Goal: Task Accomplishment & Management: Complete application form

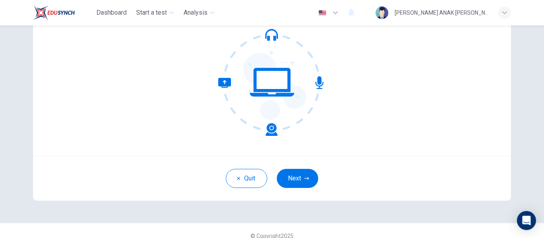
scroll to position [83, 0]
click at [304, 177] on icon "button" at bounding box center [306, 178] width 5 height 5
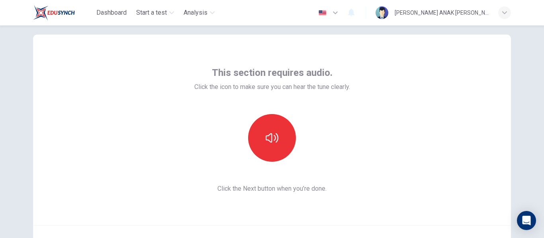
scroll to position [93, 0]
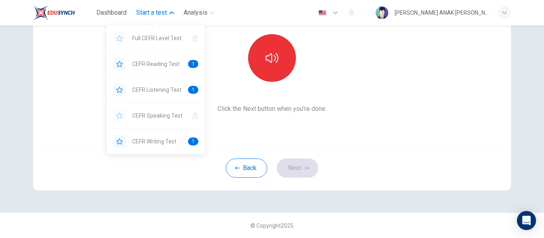
click at [156, 14] on span "Start a test" at bounding box center [151, 13] width 31 height 10
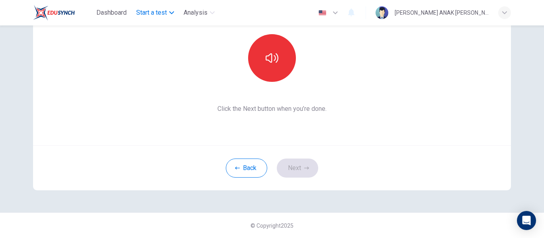
click at [156, 14] on span "Start a test" at bounding box center [151, 13] width 31 height 10
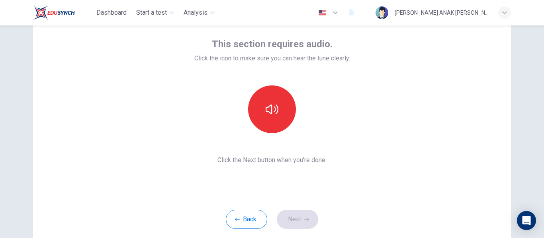
scroll to position [43, 0]
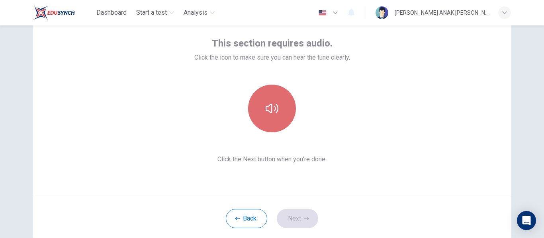
click at [265, 111] on icon "button" at bounding box center [271, 108] width 13 height 13
click at [266, 115] on button "button" at bounding box center [272, 109] width 48 height 48
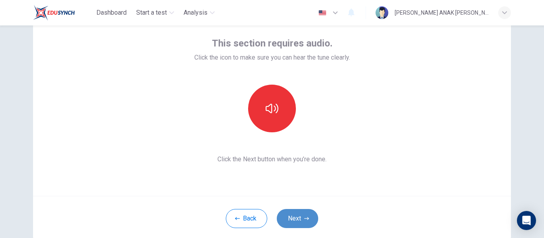
click at [295, 215] on button "Next" at bounding box center [297, 218] width 41 height 19
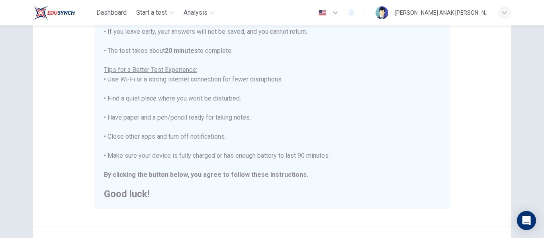
scroll to position [204, 0]
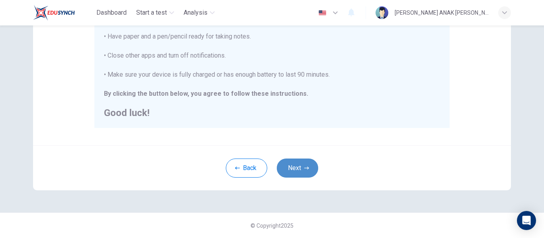
click at [300, 168] on button "Next" at bounding box center [297, 168] width 41 height 19
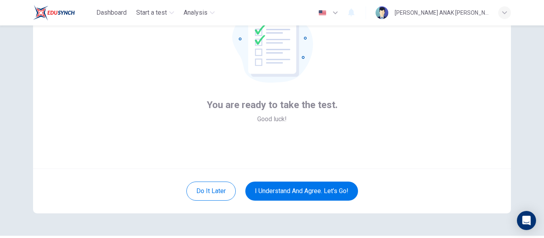
scroll to position [71, 0]
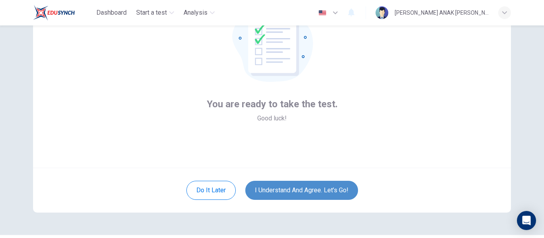
click at [328, 192] on button "I understand and agree. Let’s go!" at bounding box center [301, 190] width 113 height 19
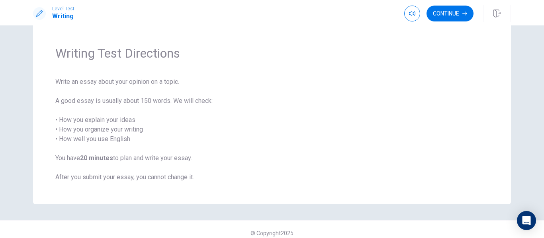
scroll to position [26, 0]
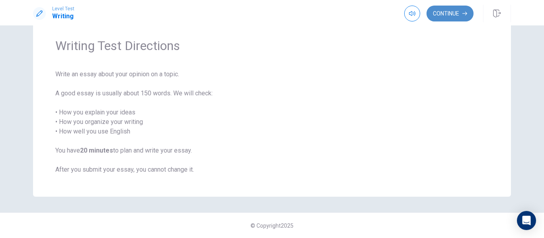
click at [447, 21] on button "Continue" at bounding box center [449, 14] width 47 height 16
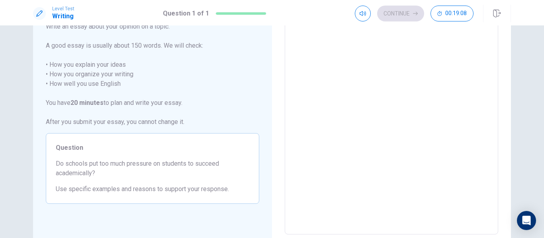
scroll to position [0, 0]
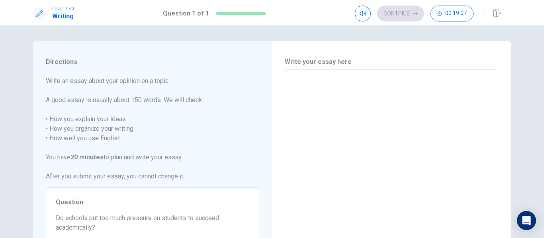
click at [352, 97] on textarea at bounding box center [391, 179] width 202 height 207
type textarea "I"
type textarea "x"
type textarea "I"
type textarea "x"
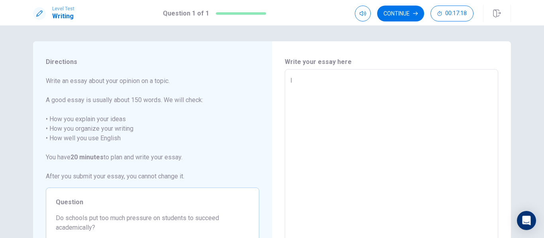
type textarea "I h"
type textarea "x"
type textarea "I ho"
type textarea "x"
type textarea "I hon"
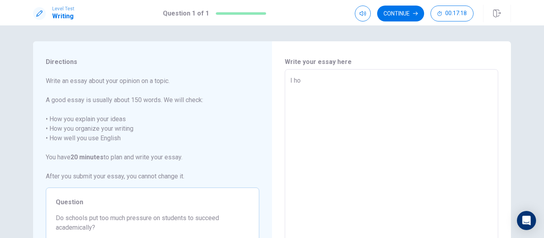
type textarea "x"
type textarea "I hone"
type textarea "x"
type textarea "I hones"
type textarea "x"
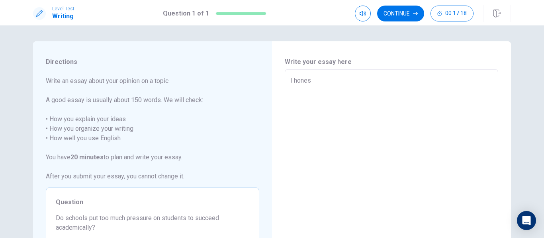
type textarea "I honest"
type textarea "x"
type textarea "I honestl"
type textarea "x"
type textarea "I honestly"
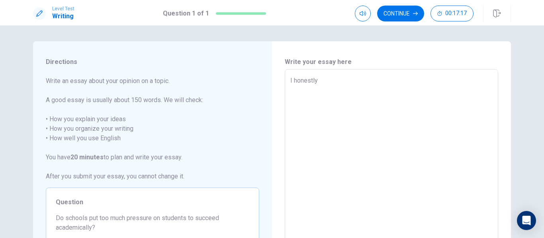
type textarea "x"
type textarea "I honestly"
type textarea "x"
type textarea "I honestly t"
type textarea "x"
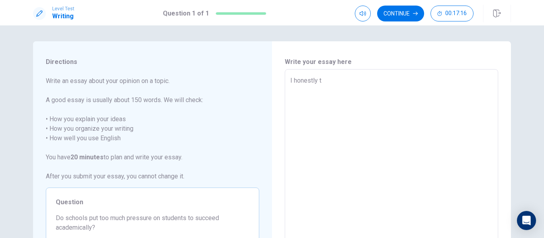
type textarea "I honestly th"
type textarea "x"
type textarea "I honestly thi"
type textarea "x"
type textarea "I honestly thik"
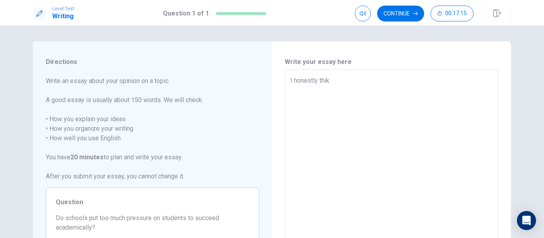
type textarea "x"
type textarea "I honestly thik"
type textarea "x"
type textarea "I honestly thik s"
type textarea "x"
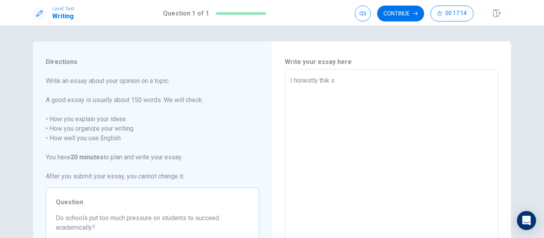
type textarea "I honestly thik"
type textarea "x"
type textarea "I honestly thik"
type textarea "x"
type textarea "I honestly thi"
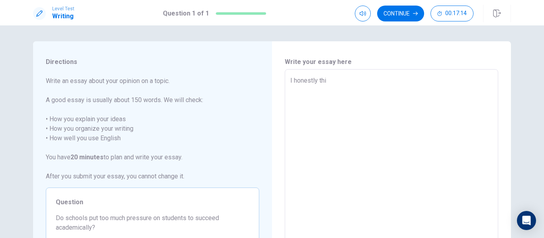
type textarea "x"
type textarea "I honestly thin"
type textarea "x"
type textarea "I honestly think"
type textarea "x"
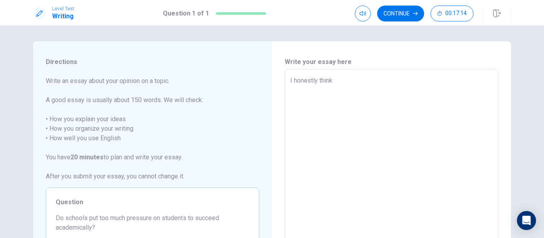
type textarea "I honestly think"
type textarea "x"
type textarea "I honestly think s"
type textarea "x"
type textarea "I honestly think sc"
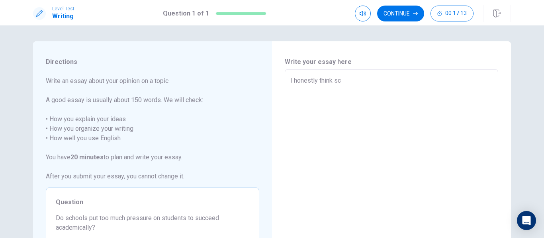
type textarea "x"
type textarea "I honestly think sch"
type textarea "x"
type textarea "I honestly think scho"
type textarea "x"
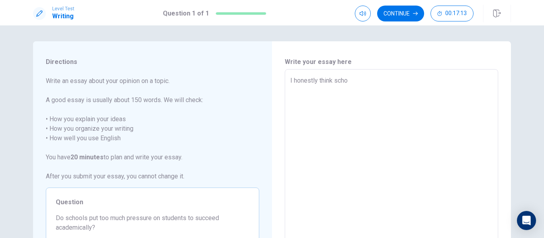
type textarea "I honestly think schoo"
type textarea "x"
type textarea "I honestly think school"
type textarea "x"
type textarea "I honestly think schools"
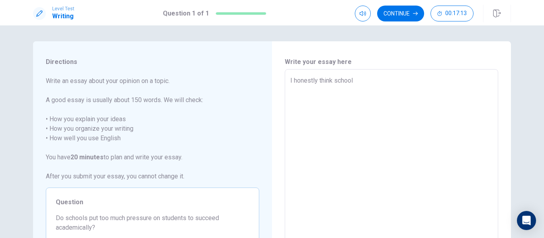
type textarea "x"
type textarea "I honestly think schools"
type textarea "x"
type textarea "I honestly think schools p"
type textarea "x"
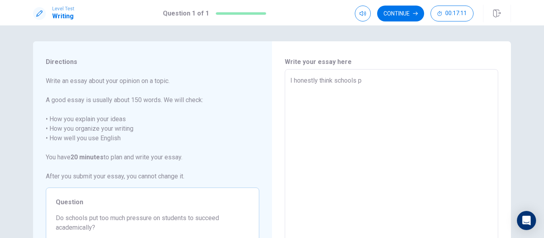
type textarea "I honestly think schools pu"
type textarea "x"
type textarea "I honestly think schools put"
type textarea "x"
type textarea "I honestly think schools put"
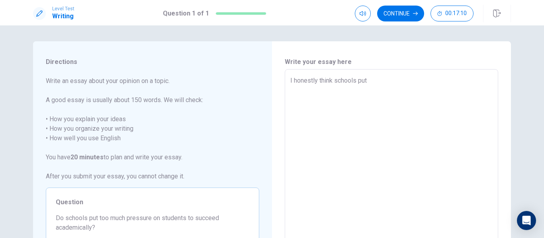
type textarea "x"
type textarea "I honestly think schools put e"
type textarea "x"
type textarea "I honestly think schools put ex"
type textarea "x"
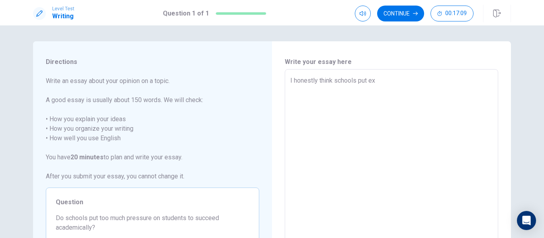
type textarea "I honestly think schools put exc"
type textarea "x"
type textarea "I honestly think schools put exce"
type textarea "x"
type textarea "I honestly think schools put exces"
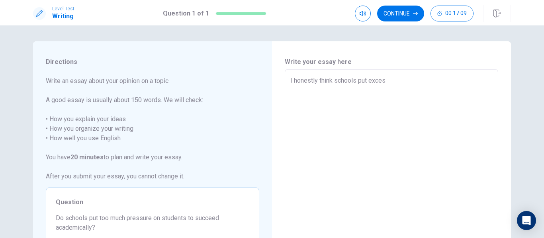
type textarea "x"
type textarea "I honestly think schools put excess"
type textarea "x"
type textarea "I honestly think schools put excessi"
type textarea "x"
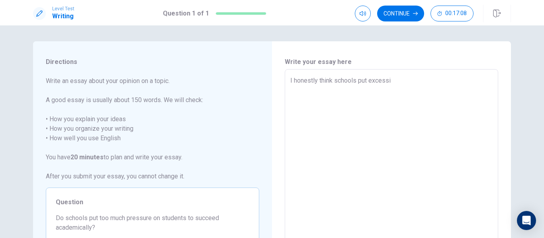
type textarea "I honestly think schools put excessiv"
type textarea "x"
type textarea "I honestly think schools put excessive"
type textarea "x"
type textarea "I honestly think schools put excessive"
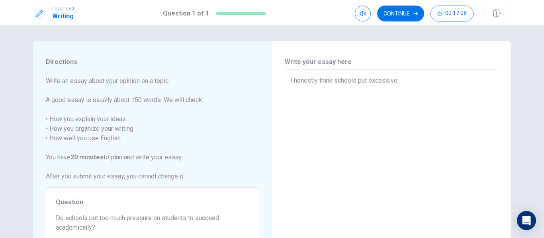
type textarea "x"
type textarea "I honestly think schools put excessive p"
type textarea "x"
type textarea "I honestly think schools put excessive pr"
type textarea "x"
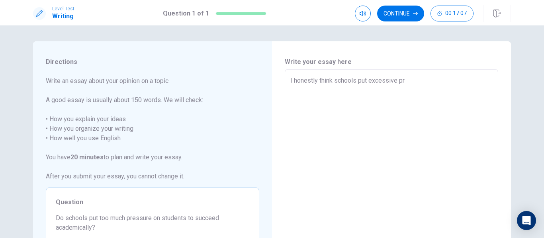
type textarea "I honestly think schools put excessive pre"
type textarea "x"
type textarea "I honestly think schools put excessive pres"
type textarea "x"
type textarea "I honestly think schools put excessive press"
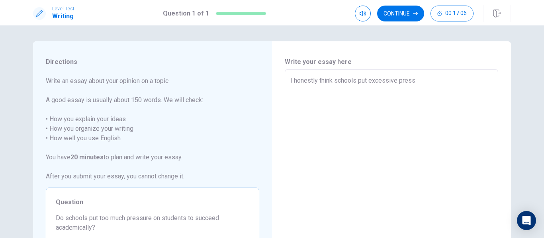
type textarea "x"
type textarea "I honestly think schools put excessive pressu"
type textarea "x"
type textarea "I honestly think schools put excessive pressur"
type textarea "x"
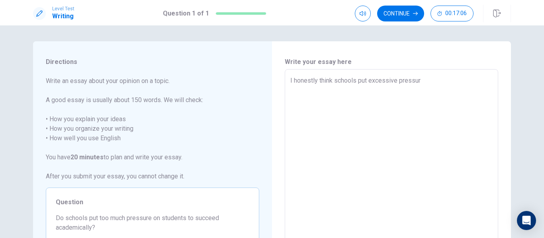
type textarea "I honestly think schools put excessive pressure"
type textarea "x"
type textarea "I honestly think schools put excessive pressure"
type textarea "x"
type textarea "I honestly think schools put excessive pressure o"
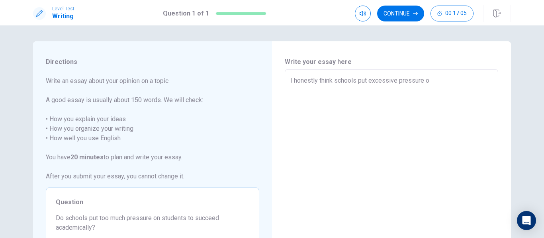
type textarea "x"
type textarea "I honestly think schools put excessive pressure on"
type textarea "x"
type textarea "I honestly think schools put excessive pressure on"
type textarea "x"
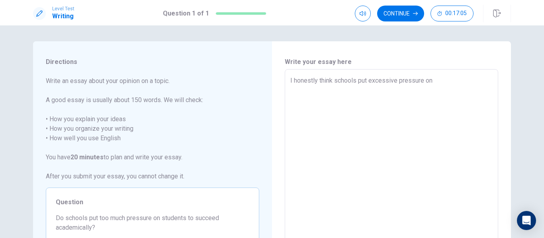
type textarea "I honestly think schools put excessive pressure on s"
type textarea "x"
type textarea "I honestly think schools put excessive pressure on st"
type textarea "x"
type textarea "I honestly think schools put excessive pressure on stu"
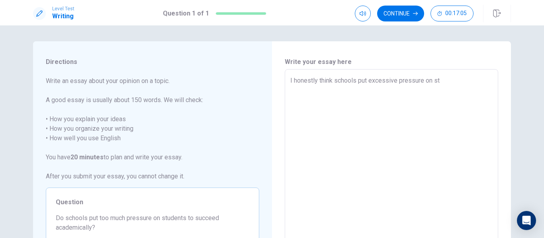
type textarea "x"
type textarea "I honestly think schools put excessive pressure on stud"
type textarea "x"
type textarea "I honestly think schools put excessive pressure on stude"
type textarea "x"
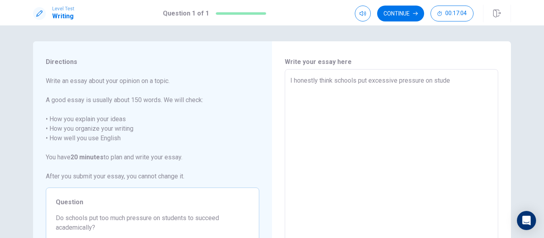
type textarea "I honestly think schools put excessive pressure on studen"
type textarea "x"
type textarea "I honestly think schools put excessive pressure on student"
type textarea "x"
type textarea "I honestly think schools put excessive pressure on students"
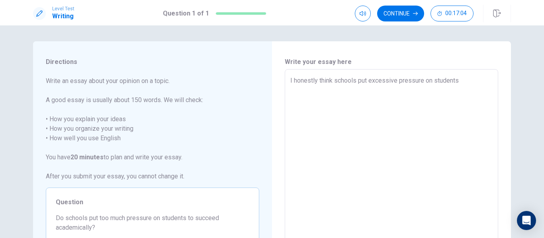
type textarea "x"
type textarea "I honestly think schools put excessive pressure on students"
type textarea "x"
type textarea "I honestly think schools put excessive pressure on students t"
type textarea "x"
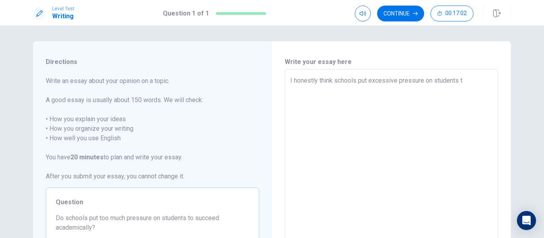
type textarea "I honestly think schools put excessive pressure on students to"
type textarea "x"
type textarea "I honestly think schools put excessive pressure on students to"
type textarea "x"
type textarea "I honestly think schools put excessive pressure on students to a"
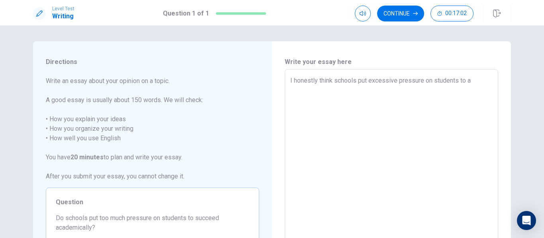
type textarea "x"
type textarea "I honestly think schools put excessive pressure on students to ac"
type textarea "x"
type textarea "I honestly think schools put excessive pressure on students to ach"
type textarea "x"
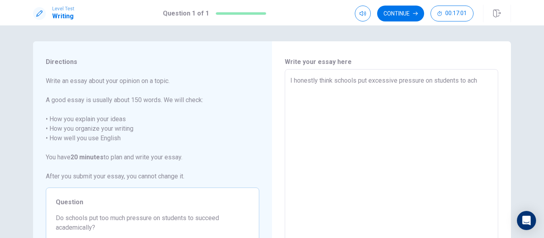
type textarea "I honestly think schools put excessive pressure on students to achi"
type textarea "x"
type textarea "I honestly think schools put excessive pressure on students to achie"
type textarea "x"
type textarea "I honestly think schools put excessive pressure on students to [PERSON_NAME]"
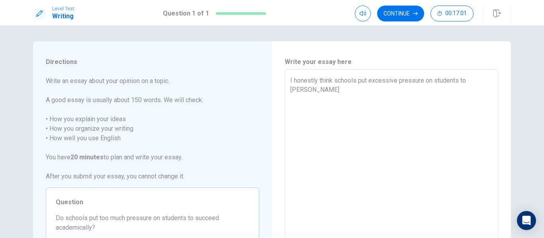
type textarea "x"
type textarea "I honestly think schools put excessive pressure on students to achieve"
type textarea "x"
type textarea "I honestly think schools put excessive pressure on students to achieve"
type textarea "x"
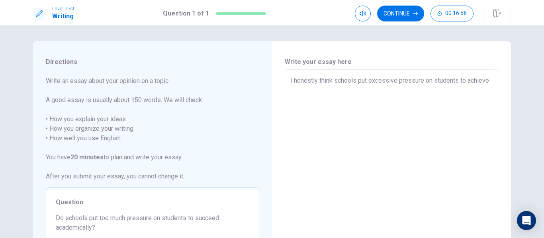
type textarea "I honestly think schools put excessive pressure on students to achieve a"
type textarea "x"
type textarea "I honestly think schools put excessive pressure on students to achieve ac"
type textarea "x"
type textarea "I honestly think schools put excessive pressure on students to achieve aca"
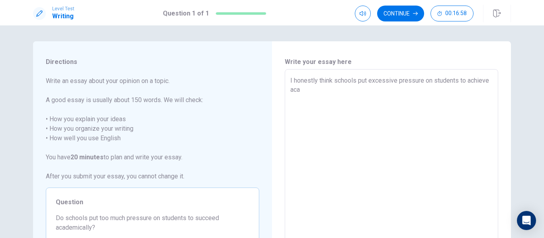
type textarea "x"
type textarea "I honestly think schools put excessive pressure on students to achieve acad"
type textarea "x"
type textarea "I honestly think schools put excessive pressure on students to achieve acade"
type textarea "x"
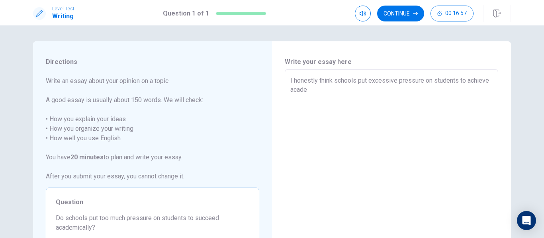
type textarea "I honestly think schools put excessive pressure on students to achieve academ"
type textarea "x"
type textarea "I honestly think schools put excessive pressure on students to achieve academi"
type textarea "x"
type textarea "I honestly think schools put excessive pressure on students to achieve academic"
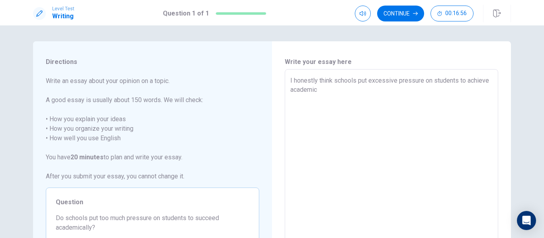
type textarea "x"
type textarea "I honestly think schools put excessive pressure on students to achieve academica"
type textarea "x"
type textarea "I honestly think schools put excessive pressure on students to achieve academic…"
type textarea "x"
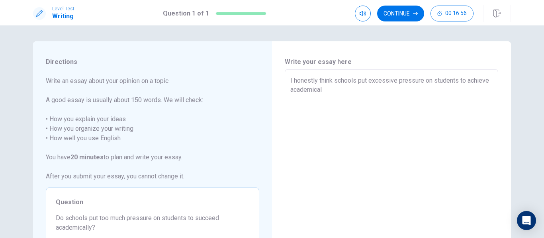
type textarea "I honestly think schools put excessive pressure on students to achieve academic…"
type textarea "x"
type textarea "I honestly think schools put excessive pressure on students to achieve academic…"
type textarea "x"
type textarea "I honestly think schools put excessive pressure on students to achieve academic…"
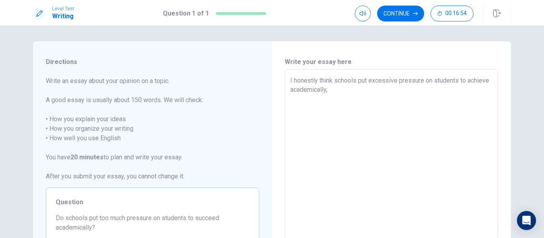
type textarea "x"
type textarea "I honestly think schools put excessive pressure on students to achieve academic…"
type textarea "x"
type textarea "I honestly think schools put excessive pressure on students to achieve academic…"
type textarea "x"
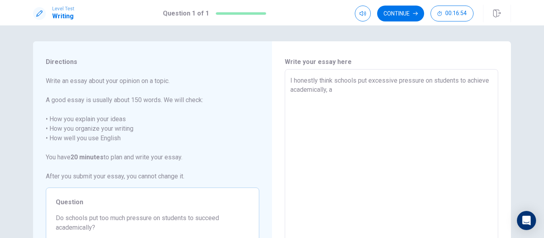
type textarea "I honestly think schools put excessive pressure on students to achieve academic…"
type textarea "x"
type textarea "I honestly think schools put excessive pressure on students to achieve academic…"
type textarea "x"
type textarea "I honestly think schools put excessive pressure on students to achieve academic…"
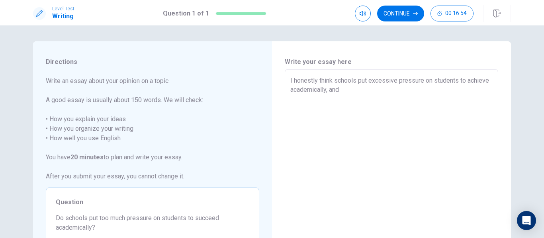
type textarea "x"
type textarea "I honestly think schools put excessive pressure on students to achieve academic…"
type textarea "x"
type textarea "I honestly think schools put excessive pressure on students to achieve academic…"
type textarea "x"
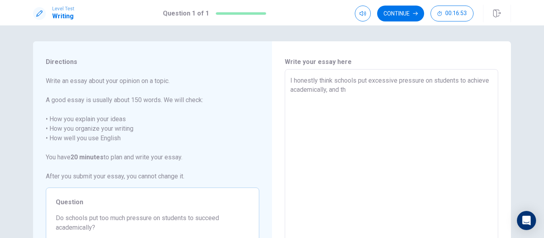
type textarea "I honestly think schools put excessive pressure on students to achieve academic…"
type textarea "x"
type textarea "I honestly think schools put excessive pressure on students to achieve academic…"
type textarea "x"
type textarea "I honestly think schools put excessive pressure on students to achieve academic…"
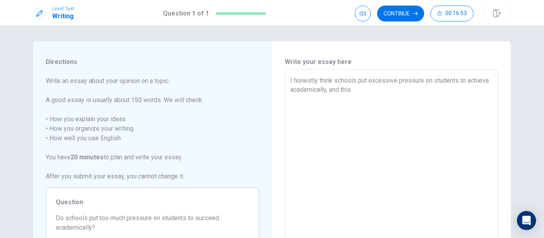
type textarea "x"
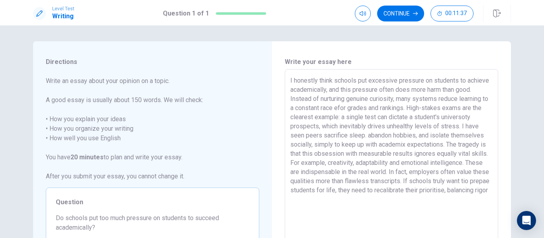
click at [423, 132] on textarea "I honestly think schools put excessive pressure on students to achieve academic…" at bounding box center [391, 179] width 202 height 207
click at [351, 202] on textarea "I honestly think schools put excessive pressure on students to achieve academic…" at bounding box center [391, 179] width 202 height 207
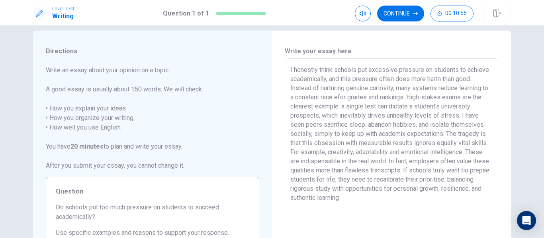
scroll to position [23, 0]
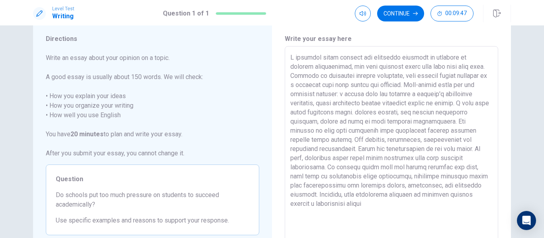
click at [383, 184] on textarea at bounding box center [391, 156] width 202 height 207
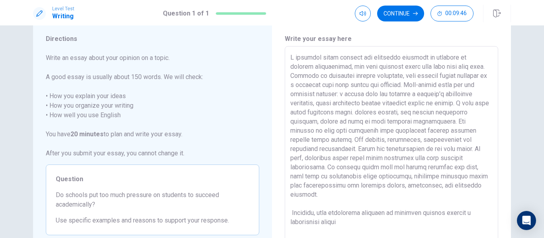
click at [352, 212] on textarea at bounding box center [391, 156] width 202 height 207
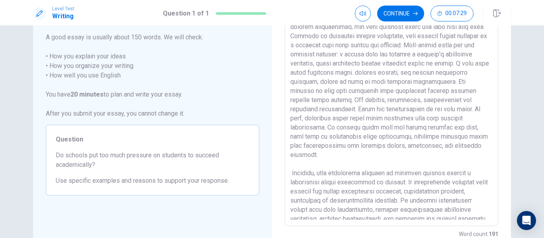
scroll to position [3, 0]
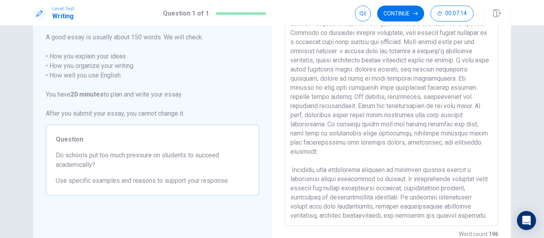
click at [290, 162] on textarea at bounding box center [391, 116] width 202 height 207
click at [375, 199] on textarea at bounding box center [391, 116] width 202 height 207
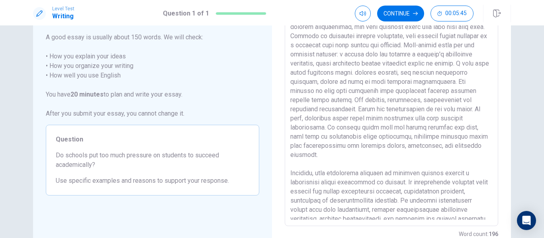
scroll to position [18, 0]
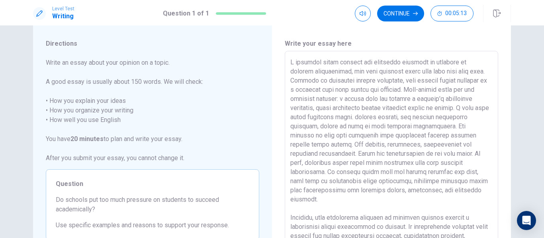
click at [369, 88] on textarea at bounding box center [391, 161] width 202 height 207
click at [383, 101] on textarea at bounding box center [391, 161] width 202 height 207
click at [312, 112] on textarea at bounding box center [391, 161] width 202 height 207
click at [403, 122] on textarea at bounding box center [391, 161] width 202 height 207
click at [459, 128] on textarea at bounding box center [391, 161] width 202 height 207
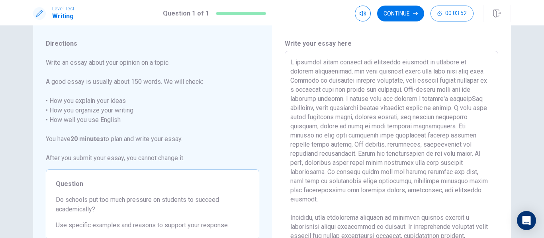
click at [374, 135] on textarea at bounding box center [391, 161] width 202 height 207
drag, startPoint x: 390, startPoint y: 170, endPoint x: 416, endPoint y: 168, distance: 25.9
click at [416, 168] on textarea at bounding box center [391, 161] width 202 height 207
click at [386, 173] on textarea at bounding box center [391, 161] width 202 height 207
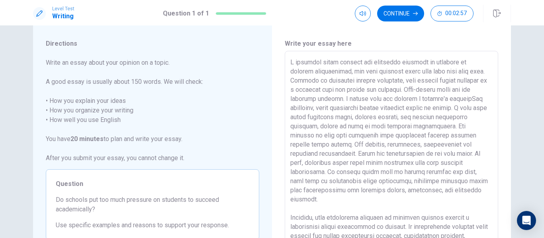
click at [402, 174] on textarea at bounding box center [391, 161] width 202 height 207
click at [290, 208] on textarea at bounding box center [391, 161] width 202 height 207
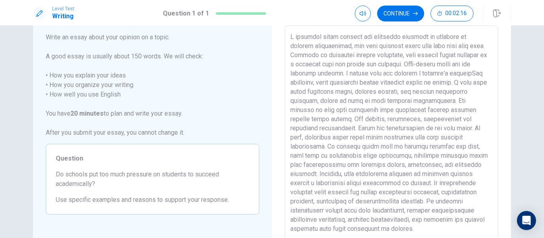
scroll to position [45, 0]
click at [292, 202] on textarea at bounding box center [391, 134] width 202 height 207
click at [290, 202] on textarea at bounding box center [391, 134] width 202 height 207
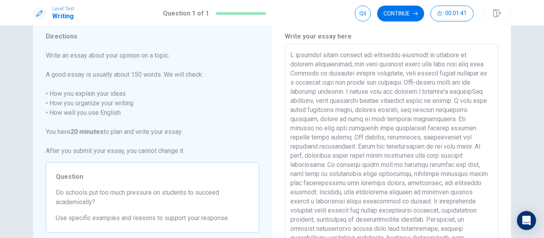
scroll to position [0, 0]
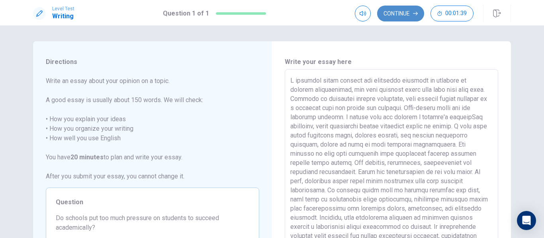
click at [407, 17] on button "Continue" at bounding box center [400, 14] width 47 height 16
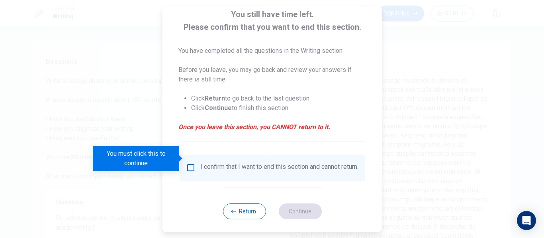
scroll to position [58, 0]
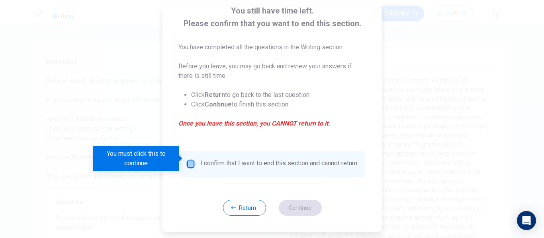
click at [191, 162] on input "You must click this to continue" at bounding box center [191, 165] width 10 height 10
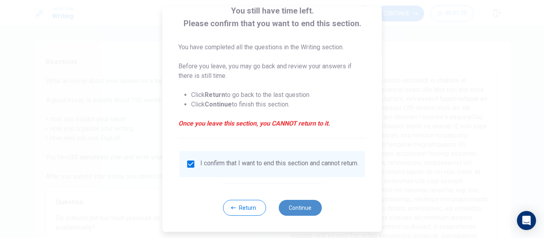
click at [290, 204] on button "Continue" at bounding box center [299, 208] width 43 height 16
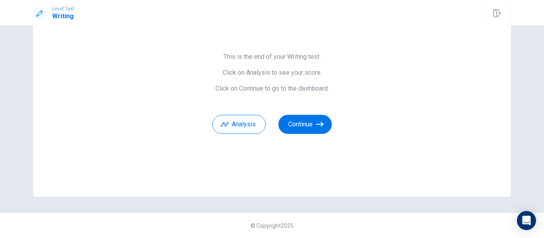
scroll to position [51, 0]
click at [302, 127] on button "Continue" at bounding box center [304, 124] width 53 height 19
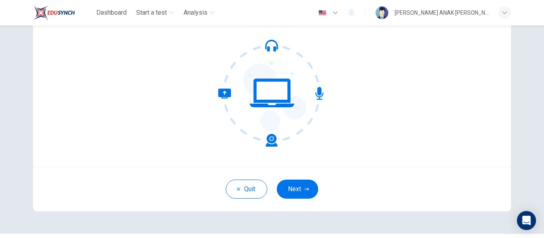
scroll to position [82, 0]
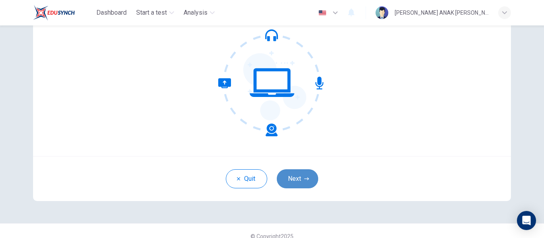
click at [291, 181] on button "Next" at bounding box center [297, 179] width 41 height 19
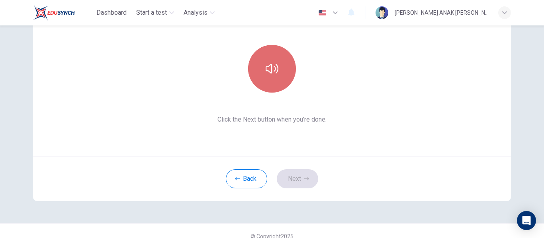
click at [277, 88] on button "button" at bounding box center [272, 69] width 48 height 48
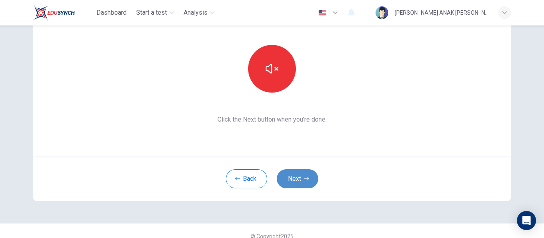
click at [311, 175] on button "Next" at bounding box center [297, 179] width 41 height 19
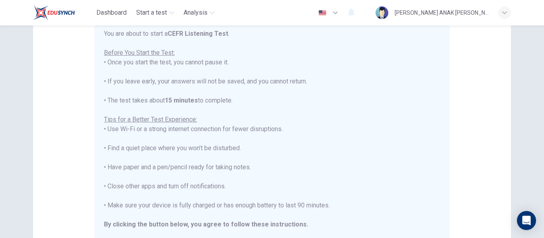
scroll to position [9, 0]
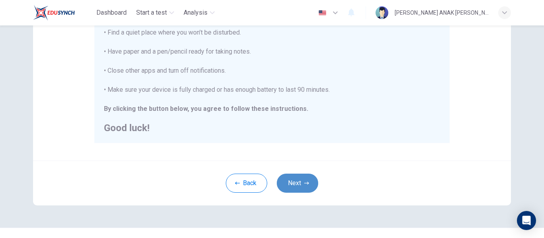
click at [293, 186] on button "Next" at bounding box center [297, 183] width 41 height 19
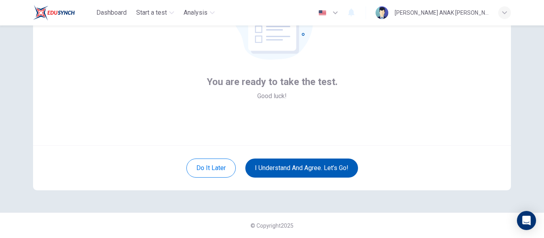
scroll to position [93, 0]
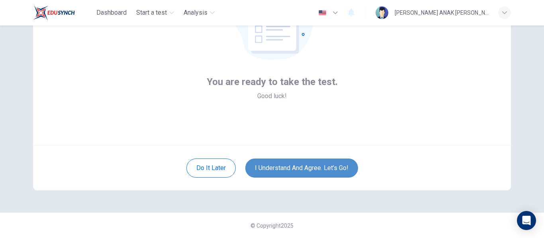
click at [308, 173] on button "I understand and agree. Let’s go!" at bounding box center [301, 168] width 113 height 19
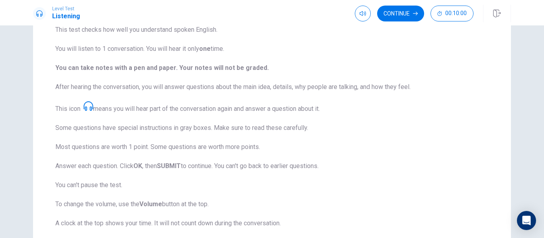
scroll to position [70, 0]
click at [398, 20] on button "Continue" at bounding box center [400, 14] width 47 height 16
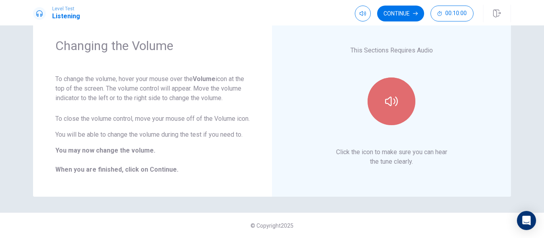
click at [393, 96] on icon "button" at bounding box center [391, 101] width 13 height 13
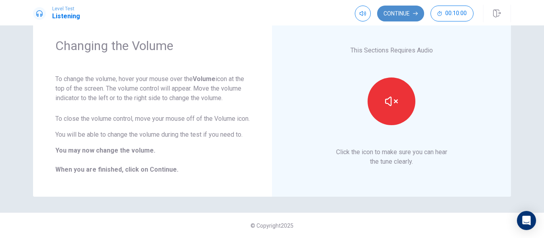
click at [392, 13] on button "Continue" at bounding box center [400, 14] width 47 height 16
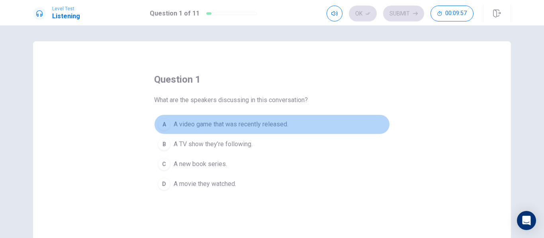
click at [285, 119] on button "A A video game that was recently released." at bounding box center [272, 125] width 236 height 20
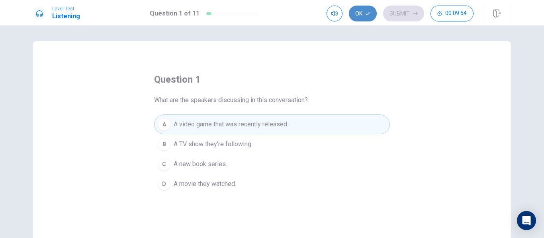
click at [361, 8] on button "Ok" at bounding box center [363, 14] width 28 height 16
click at [408, 18] on button "Submit" at bounding box center [403, 14] width 41 height 16
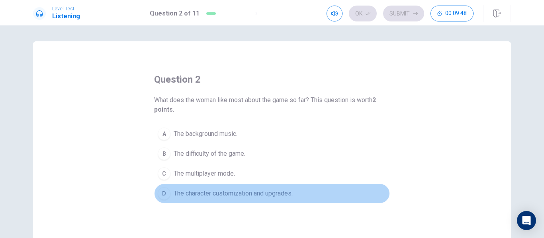
click at [292, 191] on span "The character customization and upgrades." at bounding box center [233, 194] width 119 height 10
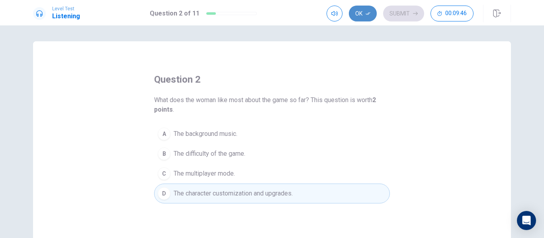
click at [360, 12] on button "Ok" at bounding box center [363, 14] width 28 height 16
click at [396, 16] on button "Submit" at bounding box center [403, 14] width 41 height 16
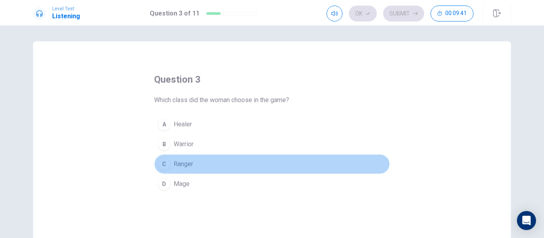
click at [164, 168] on div "C" at bounding box center [164, 164] width 13 height 13
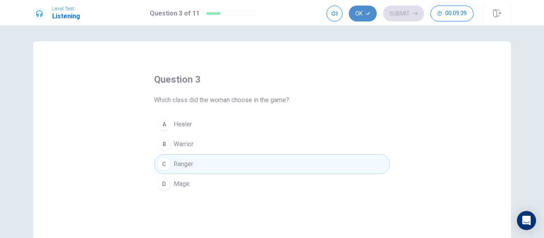
click at [362, 16] on button "Ok" at bounding box center [363, 14] width 28 height 16
click at [390, 16] on button "Submit" at bounding box center [403, 14] width 41 height 16
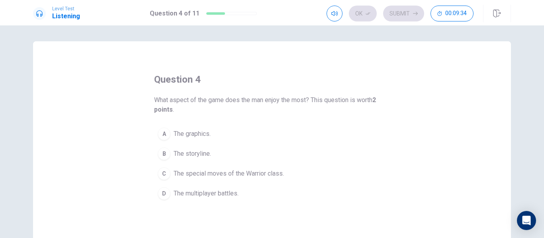
click at [202, 136] on span "The graphics." at bounding box center [192, 134] width 37 height 10
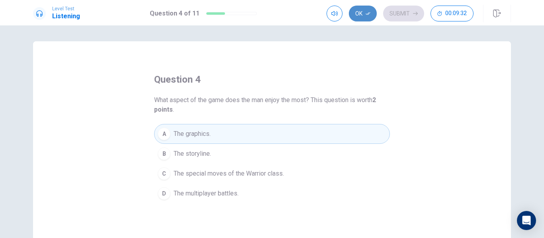
click at [369, 15] on icon "button" at bounding box center [367, 13] width 5 height 5
click at [393, 15] on button "Submit" at bounding box center [403, 14] width 41 height 16
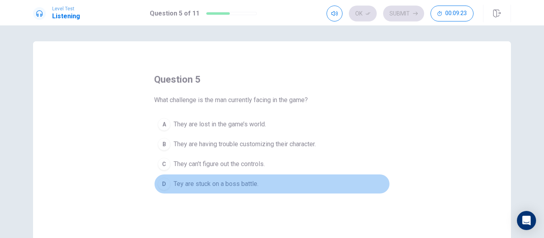
click at [210, 188] on span "Tey are stuck on a boss battle." at bounding box center [216, 184] width 85 height 10
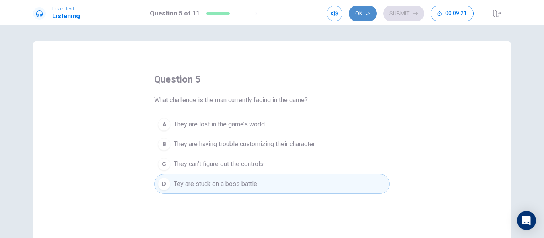
click at [361, 16] on button "Ok" at bounding box center [363, 14] width 28 height 16
click at [393, 16] on button "Submit" at bounding box center [403, 14] width 41 height 16
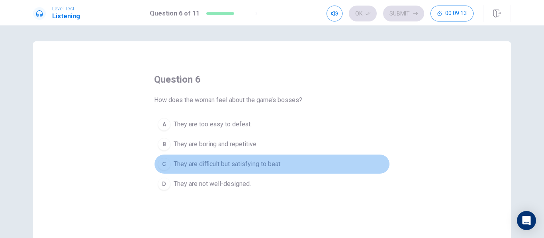
click at [235, 169] on span "They are difficult but satisfying to beat." at bounding box center [228, 165] width 108 height 10
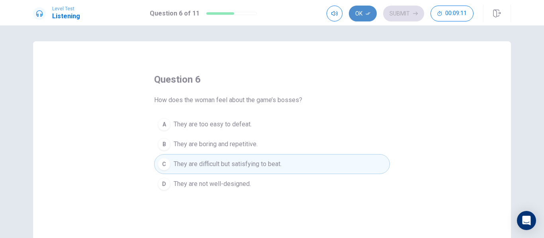
click at [355, 15] on button "Ok" at bounding box center [363, 14] width 28 height 16
click at [391, 17] on button "Submit" at bounding box center [403, 14] width 41 height 16
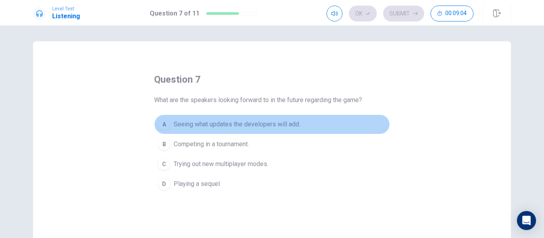
click at [268, 130] on button "A Seeing what updates the developers will add." at bounding box center [272, 125] width 236 height 20
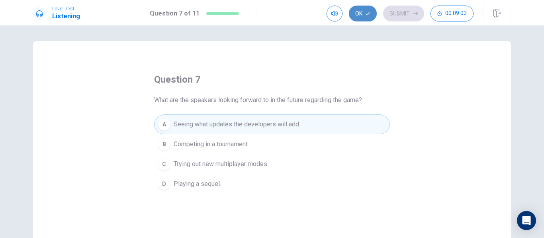
click at [368, 16] on icon "button" at bounding box center [367, 13] width 5 height 5
click at [395, 18] on button "Submit" at bounding box center [403, 14] width 41 height 16
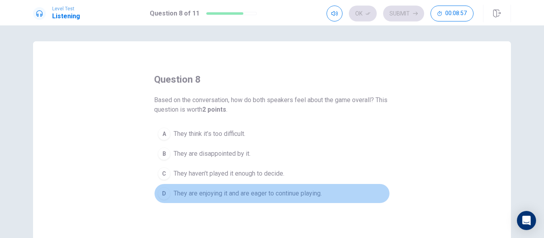
click at [289, 200] on button "D They are enjoying it and are eager to continue playing." at bounding box center [272, 194] width 236 height 20
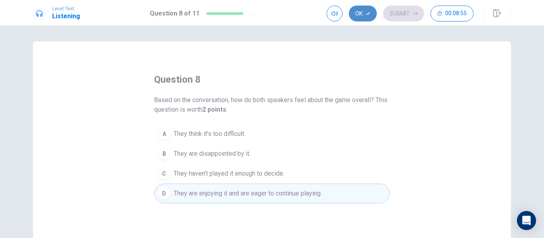
click at [365, 19] on button "Ok" at bounding box center [363, 14] width 28 height 16
click at [387, 15] on button "Submit" at bounding box center [403, 14] width 41 height 16
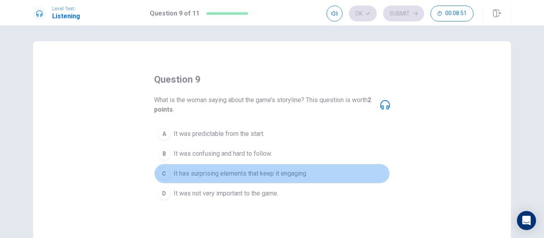
click at [300, 179] on button "C It has surprising elements that keep it engaging." at bounding box center [272, 174] width 236 height 20
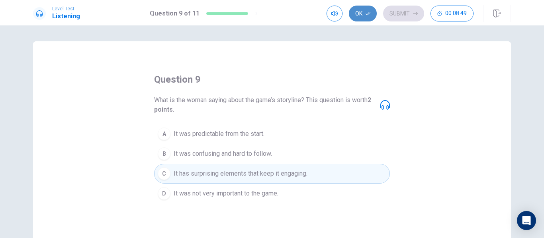
click at [365, 12] on button "Ok" at bounding box center [363, 14] width 28 height 16
click at [388, 15] on button "Submit" at bounding box center [403, 14] width 41 height 16
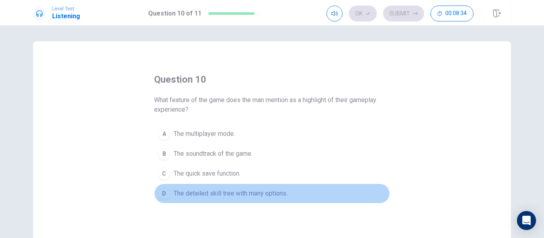
click at [280, 190] on span "The detailed skill tree with many options." at bounding box center [231, 194] width 114 height 10
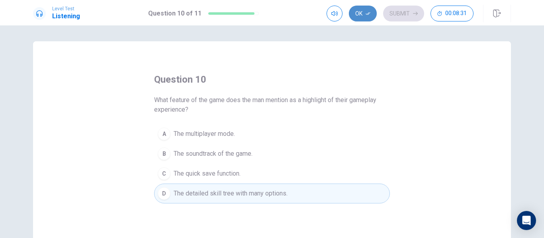
click at [362, 21] on button "Ok" at bounding box center [363, 14] width 28 height 16
click at [392, 18] on button "Submit" at bounding box center [403, 14] width 41 height 16
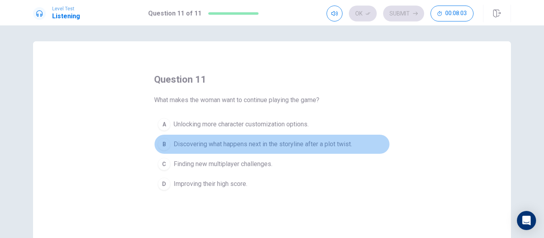
click at [342, 140] on span "Discovering what happens next in the storyline after a plot twist." at bounding box center [263, 145] width 178 height 10
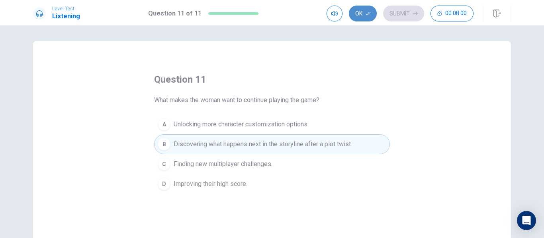
click at [362, 21] on button "Ok" at bounding box center [363, 14] width 28 height 16
click at [402, 19] on button "Submit" at bounding box center [403, 14] width 41 height 16
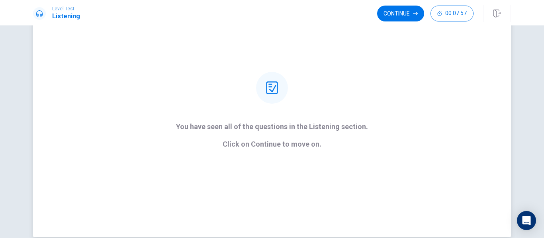
scroll to position [63, 0]
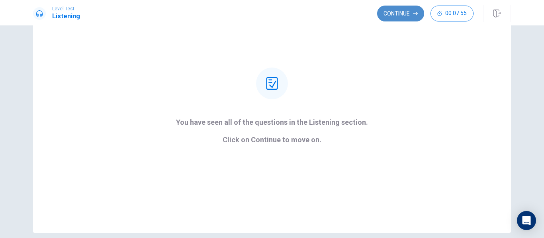
click at [407, 12] on button "Continue" at bounding box center [400, 14] width 47 height 16
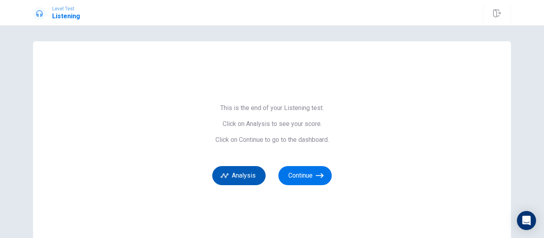
click at [249, 178] on button "Analysis" at bounding box center [238, 175] width 53 height 19
